Goal: Task Accomplishment & Management: Complete application form

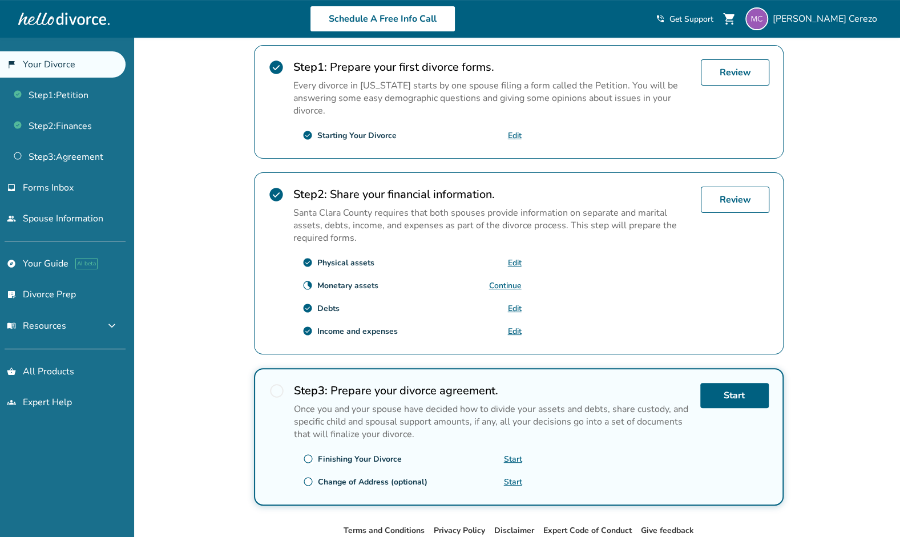
scroll to position [226, 0]
click at [514, 258] on link "Edit" at bounding box center [515, 263] width 14 height 11
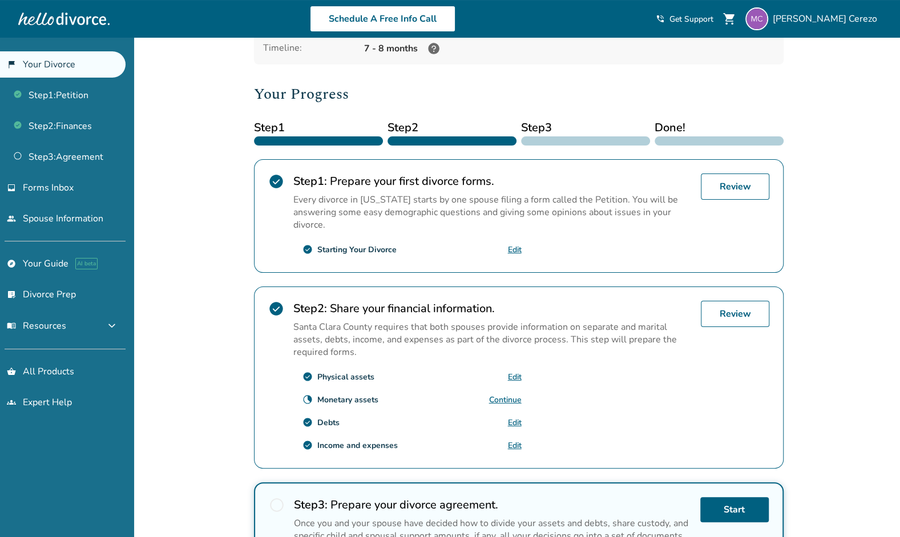
scroll to position [112, 0]
click at [505, 396] on link "Continue" at bounding box center [505, 400] width 33 height 11
click at [508, 395] on link "Continue" at bounding box center [505, 400] width 33 height 11
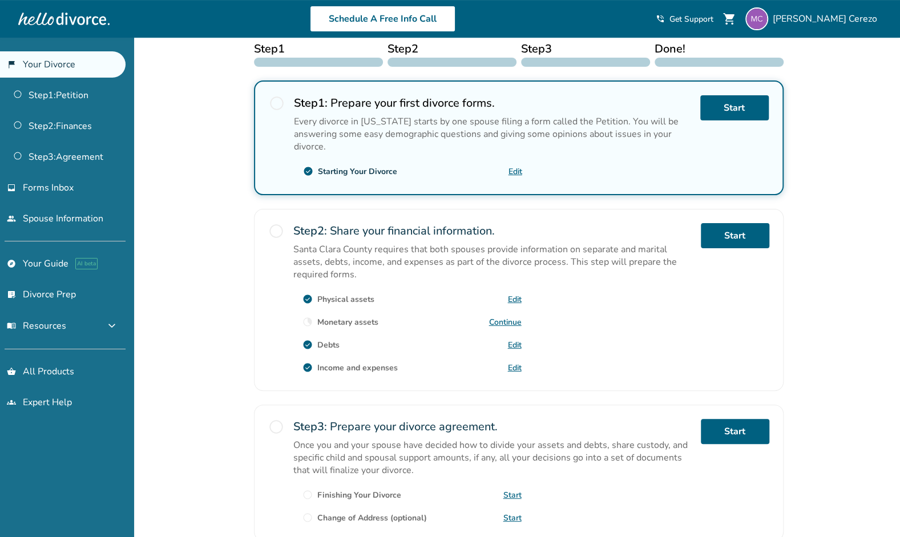
scroll to position [183, 0]
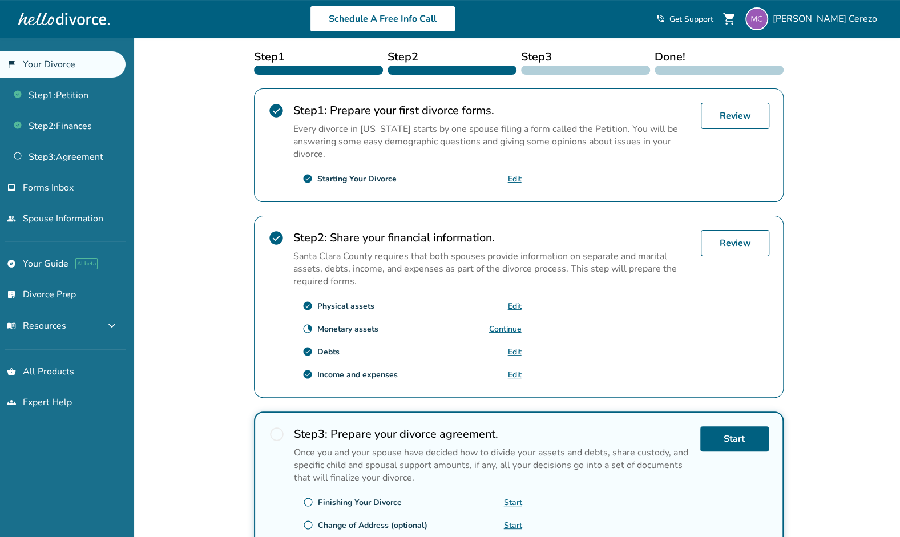
click at [499, 324] on link "Continue" at bounding box center [505, 329] width 33 height 11
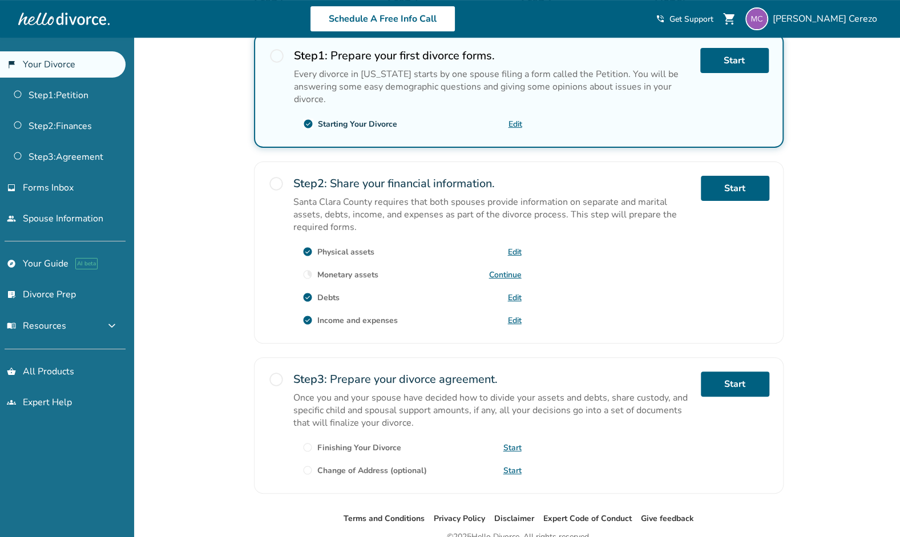
scroll to position [238, 0]
click at [510, 293] on link "Edit" at bounding box center [515, 298] width 14 height 11
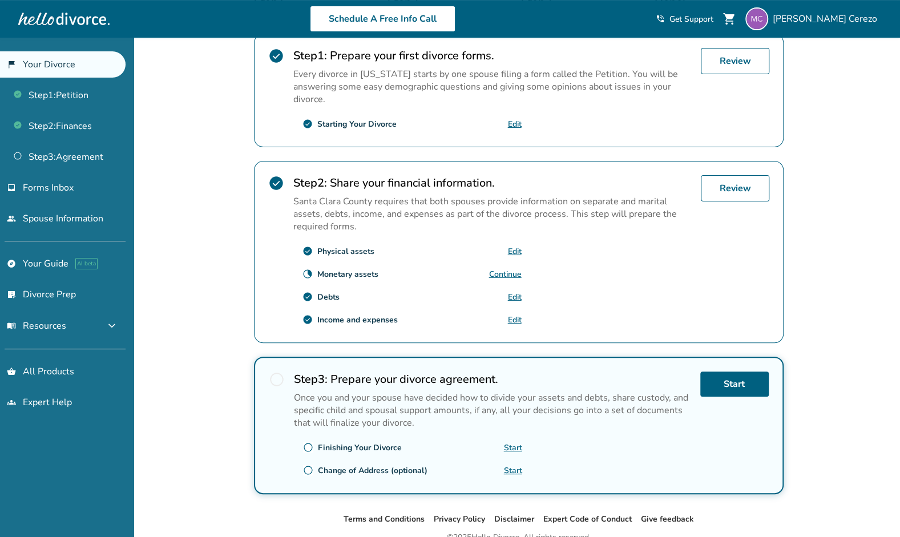
click at [512, 293] on link "Edit" at bounding box center [515, 297] width 14 height 11
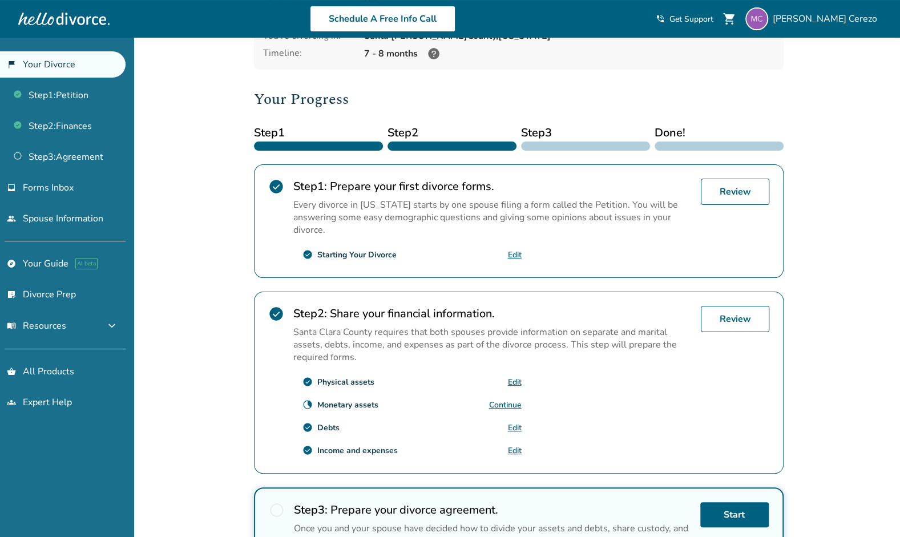
scroll to position [82, 0]
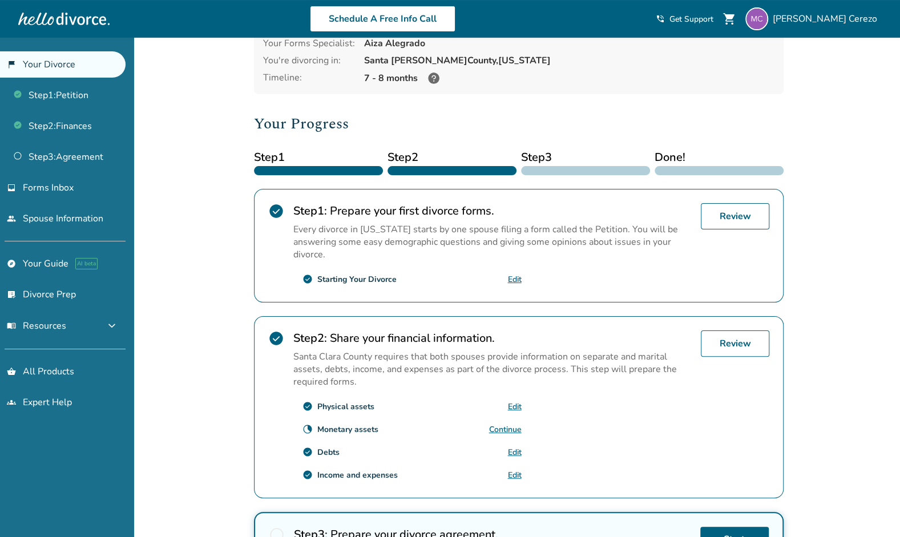
click at [513, 402] on link "Edit" at bounding box center [515, 406] width 14 height 11
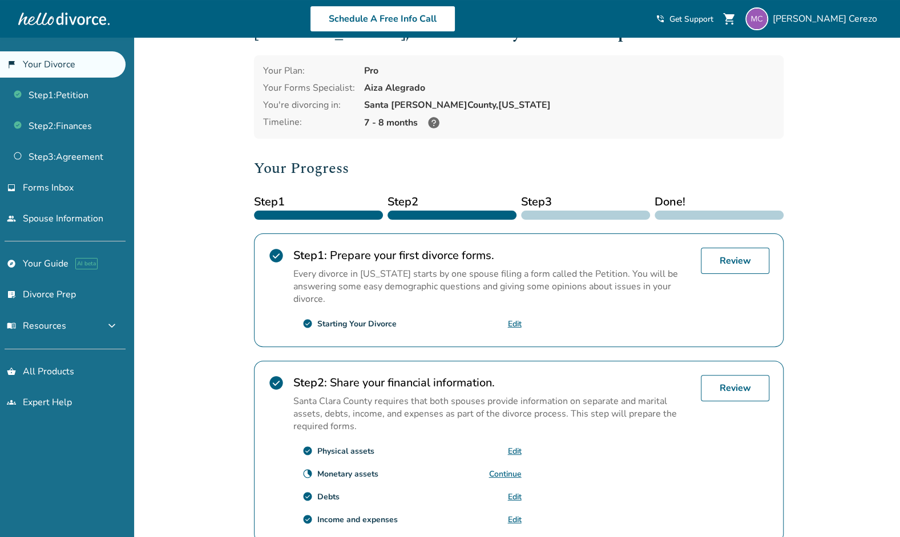
click at [505, 469] on link "Continue" at bounding box center [505, 474] width 33 height 11
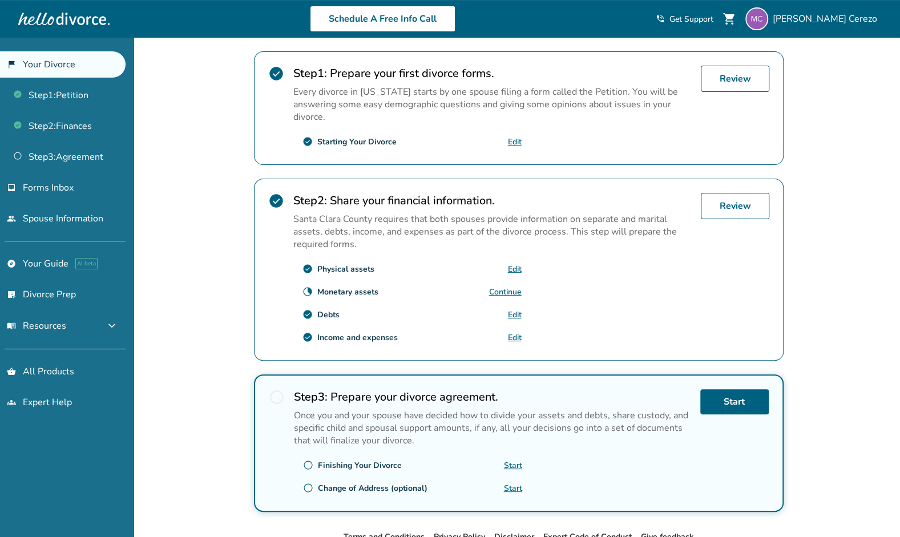
click at [513, 264] on link "Edit" at bounding box center [515, 269] width 14 height 11
